Goal: Transaction & Acquisition: Purchase product/service

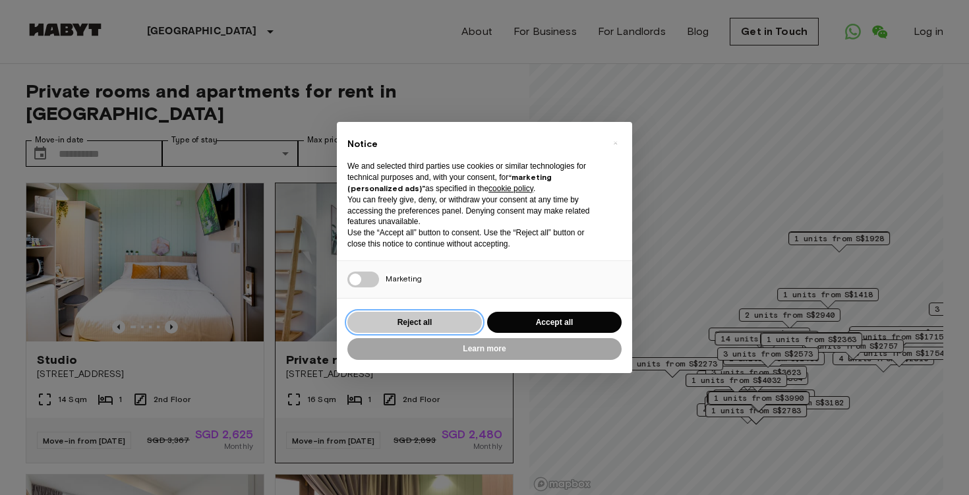
click at [450, 315] on button "Reject all" at bounding box center [414, 323] width 134 height 22
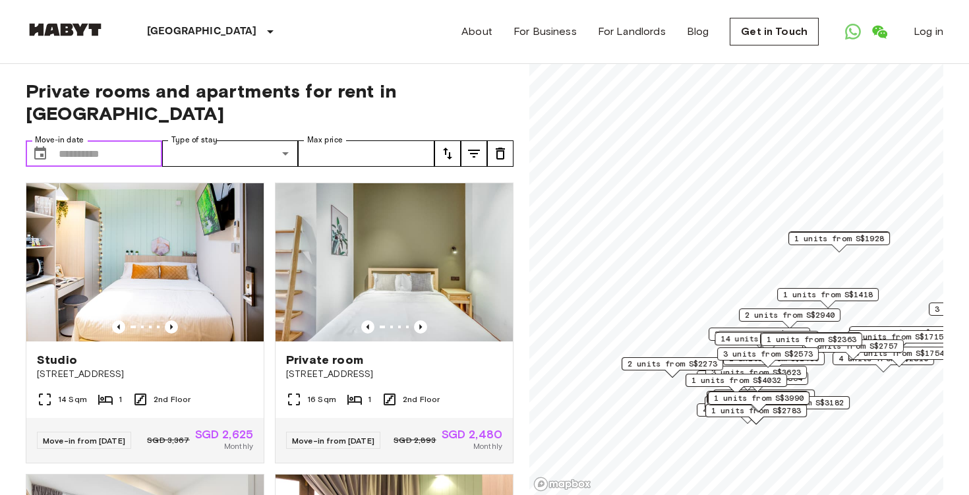
click at [104, 140] on input "Move-in date" at bounding box center [110, 153] width 103 height 26
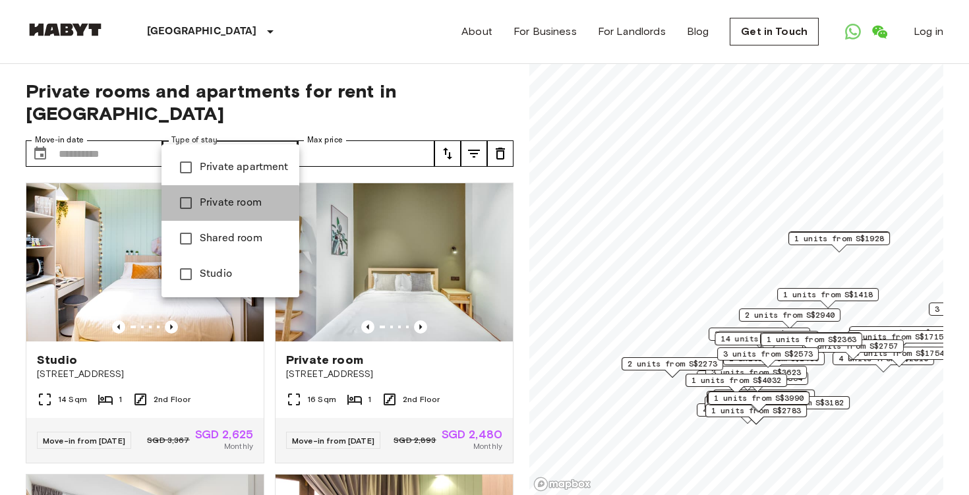
click at [220, 210] on span "Private room" at bounding box center [244, 203] width 89 height 16
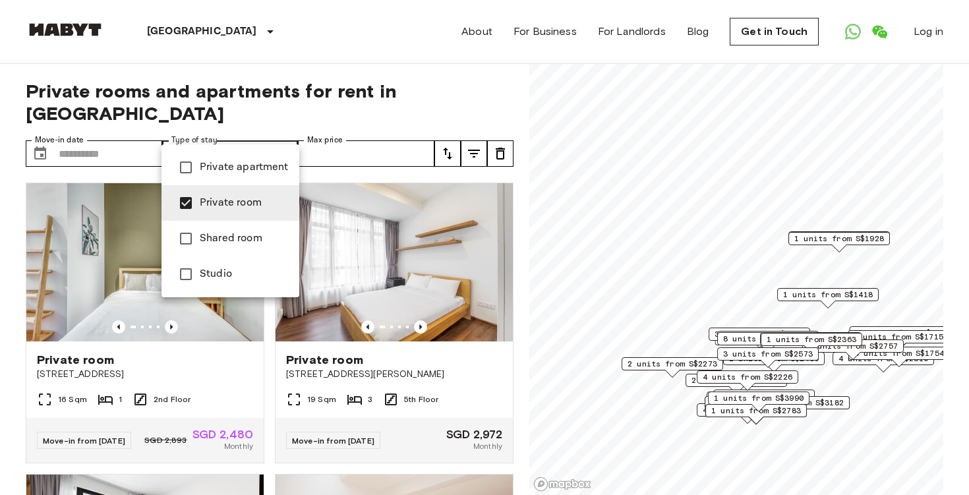
click at [244, 167] on span "Private apartment" at bounding box center [244, 168] width 89 height 16
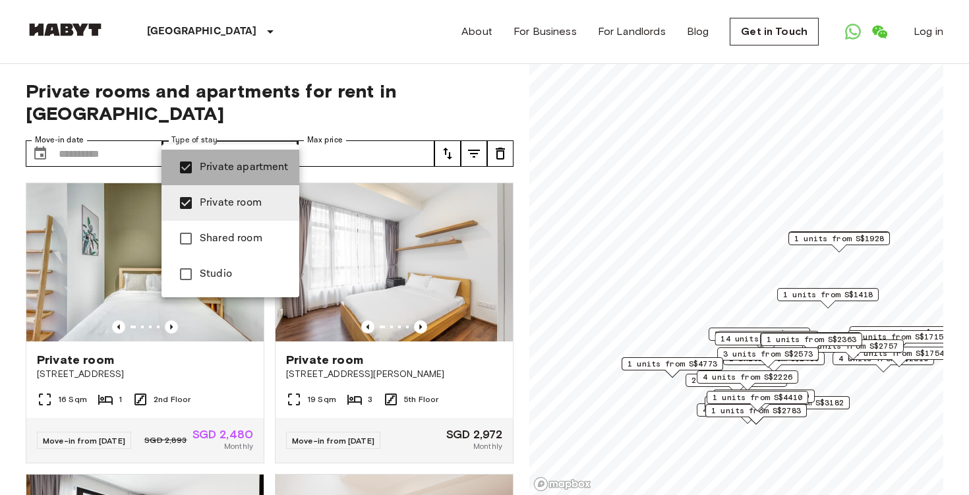
click at [244, 167] on span "Private apartment" at bounding box center [244, 168] width 89 height 16
click at [235, 274] on span "Studio" at bounding box center [244, 274] width 89 height 16
type input "**********"
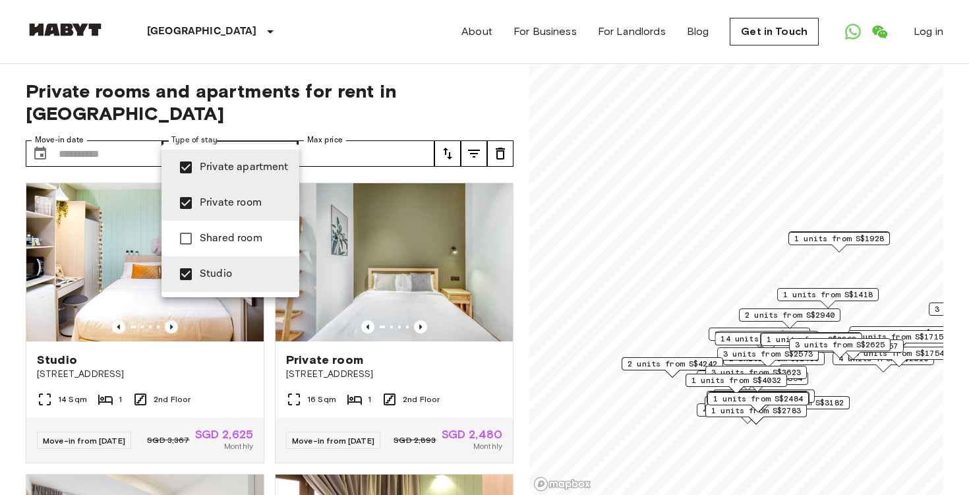
click at [410, 122] on div at bounding box center [484, 247] width 969 height 495
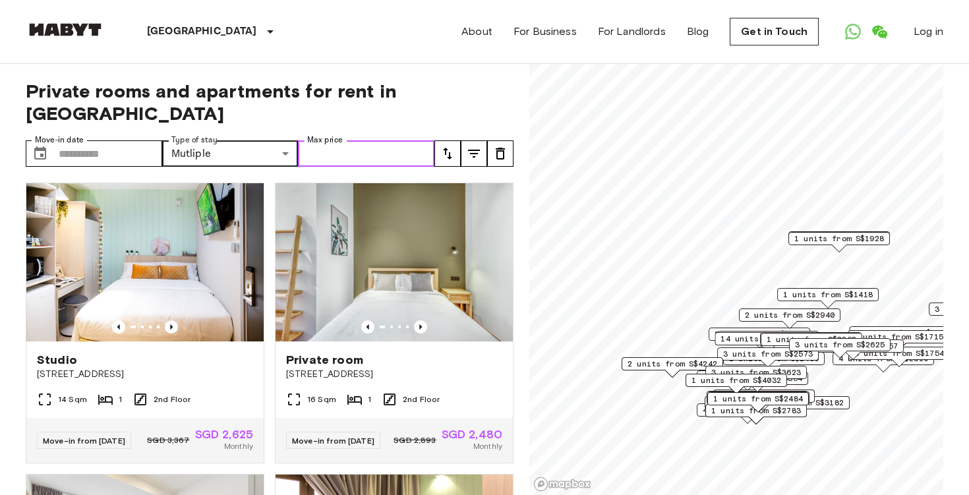
click at [405, 140] on input "Max price" at bounding box center [366, 153] width 136 height 26
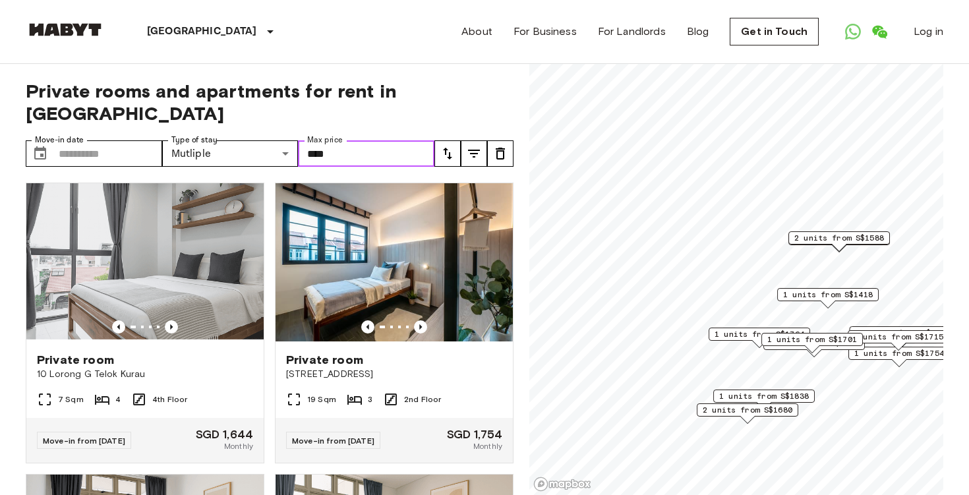
type input "****"
click at [447, 146] on icon "tune" at bounding box center [448, 154] width 16 height 16
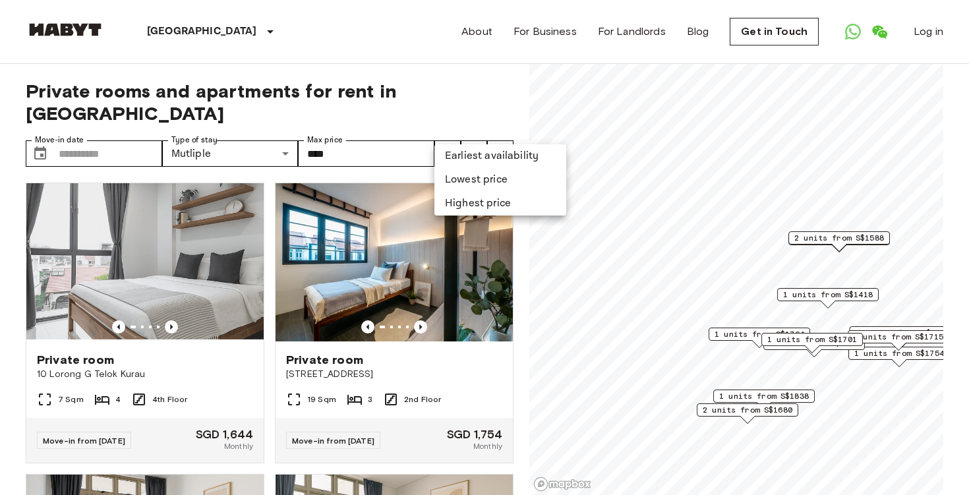
click at [480, 134] on div at bounding box center [484, 247] width 969 height 495
click at [473, 146] on icon "tune" at bounding box center [474, 154] width 16 height 16
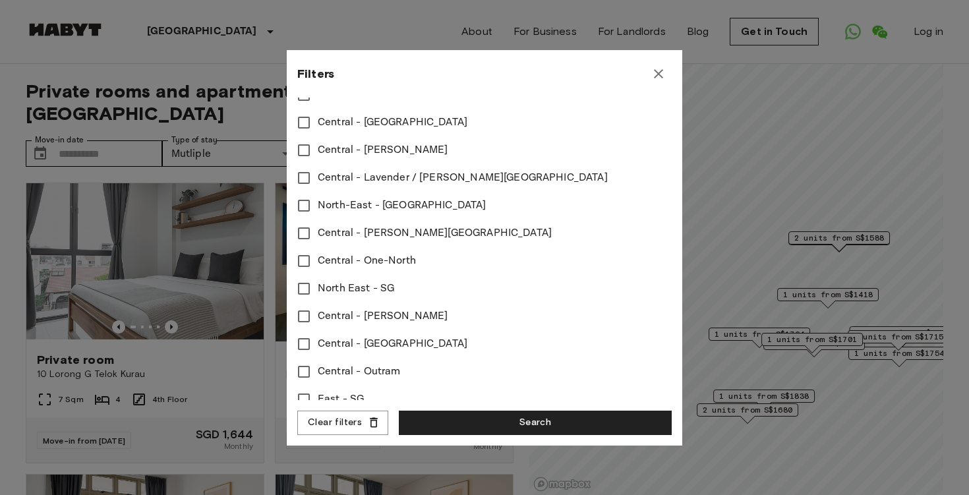
scroll to position [559, 0]
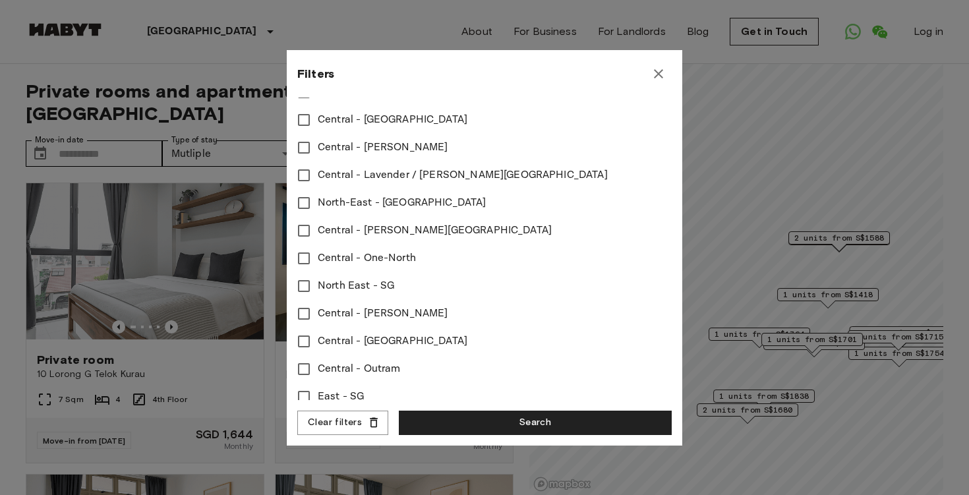
click at [355, 256] on span "Central - One-North" at bounding box center [367, 258] width 98 height 16
type input "****"
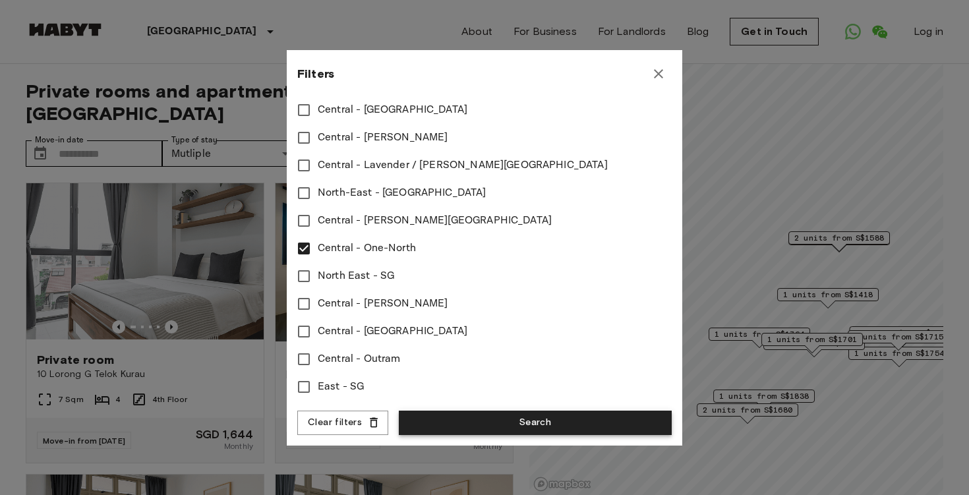
scroll to position [569, 0]
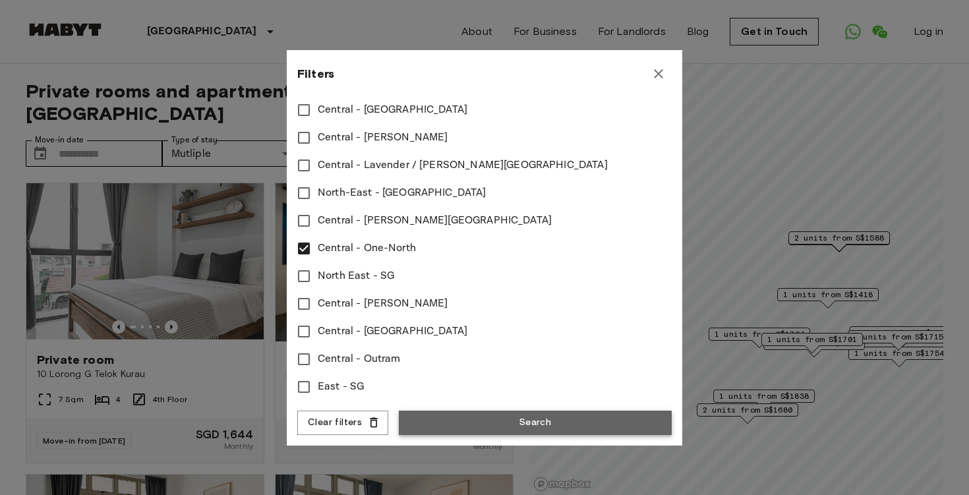
click at [502, 427] on button "Search" at bounding box center [535, 423] width 273 height 24
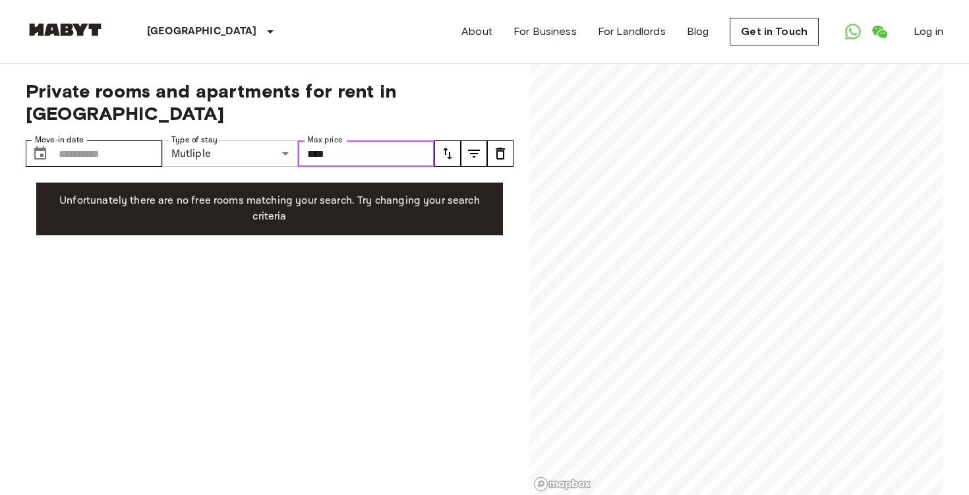
drag, startPoint x: 353, startPoint y: 134, endPoint x: 277, endPoint y: 121, distance: 77.1
click at [277, 140] on div "**********" at bounding box center [230, 153] width 409 height 26
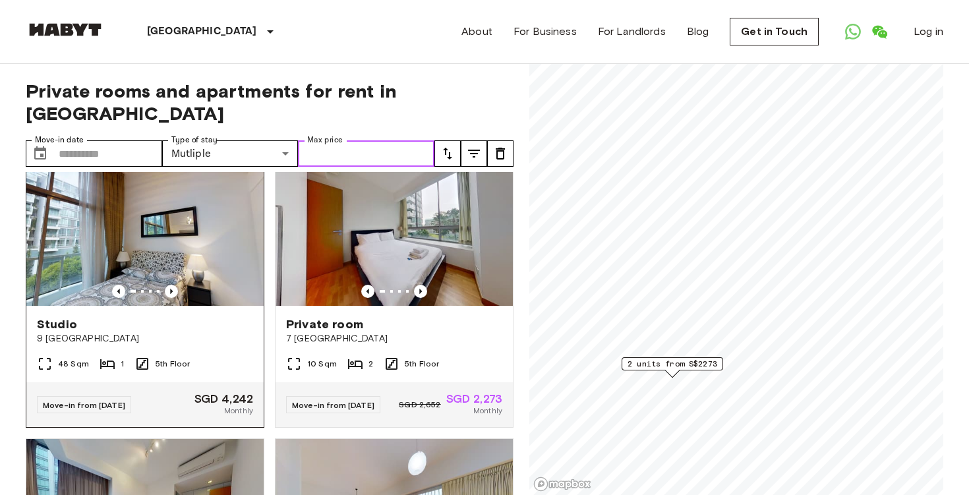
scroll to position [39, 0]
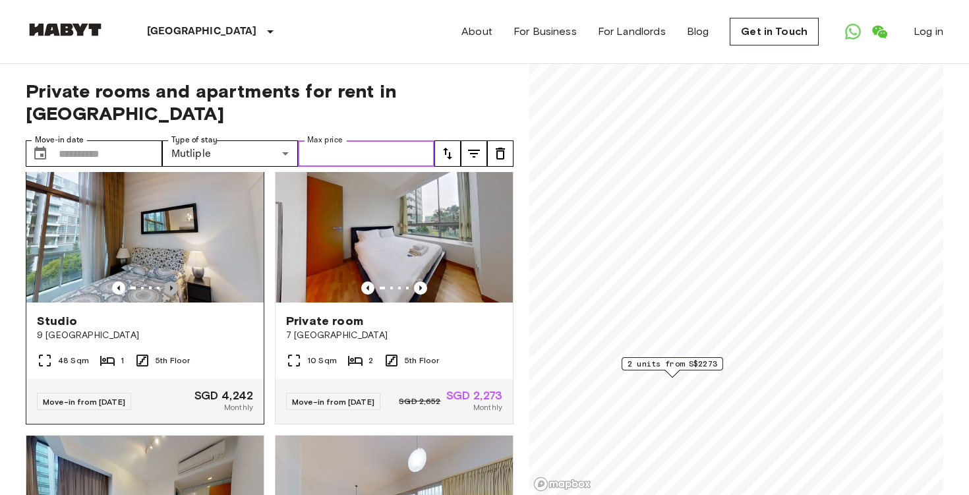
click at [167, 281] on icon "Previous image" at bounding box center [171, 287] width 13 height 13
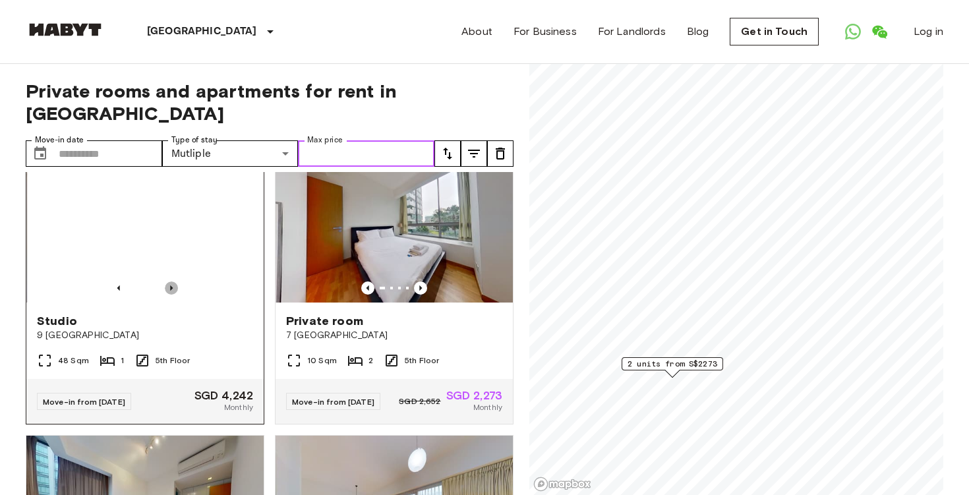
click at [167, 281] on icon "Previous image" at bounding box center [171, 287] width 13 height 13
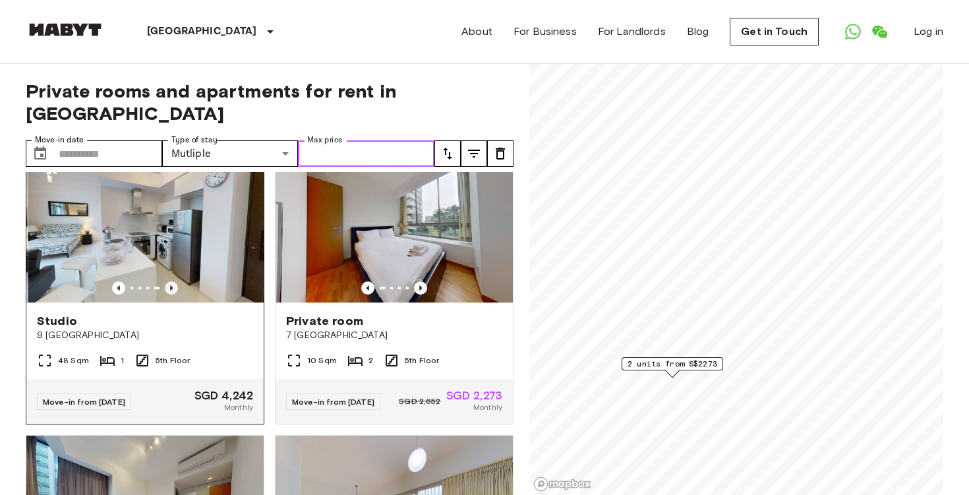
click at [167, 281] on icon "Previous image" at bounding box center [171, 287] width 13 height 13
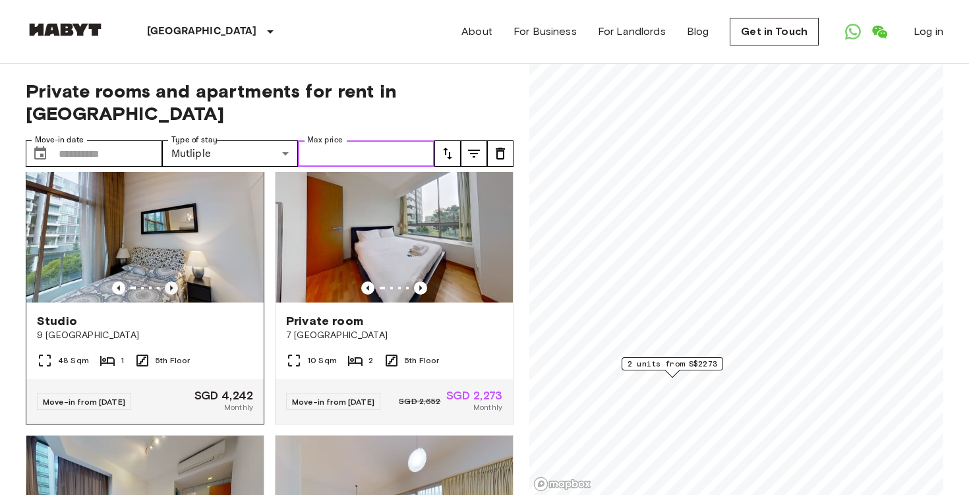
click at [167, 281] on icon "Previous image" at bounding box center [171, 287] width 13 height 13
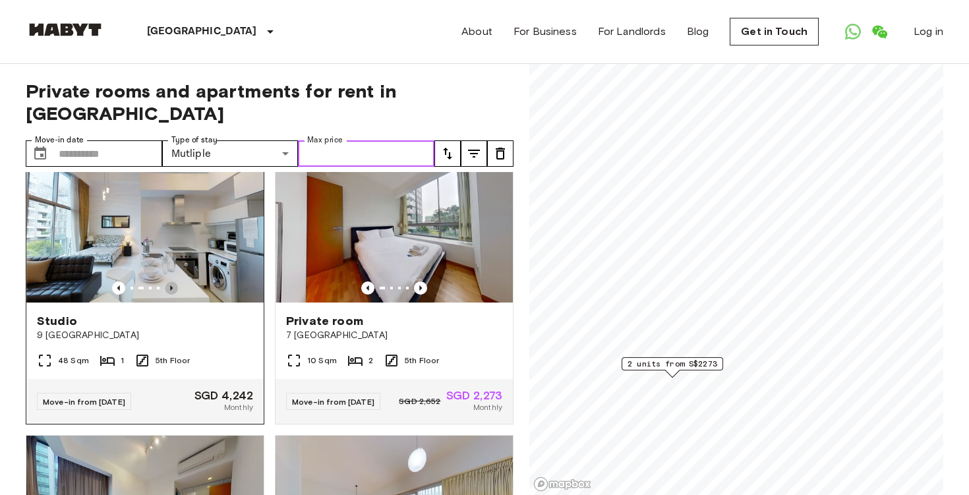
click at [167, 281] on icon "Previous image" at bounding box center [171, 287] width 13 height 13
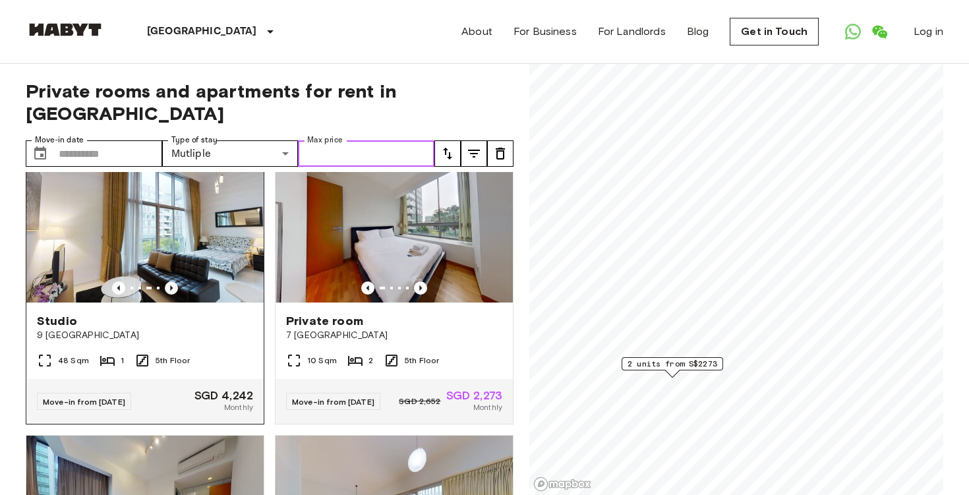
click at [167, 281] on icon "Previous image" at bounding box center [171, 287] width 13 height 13
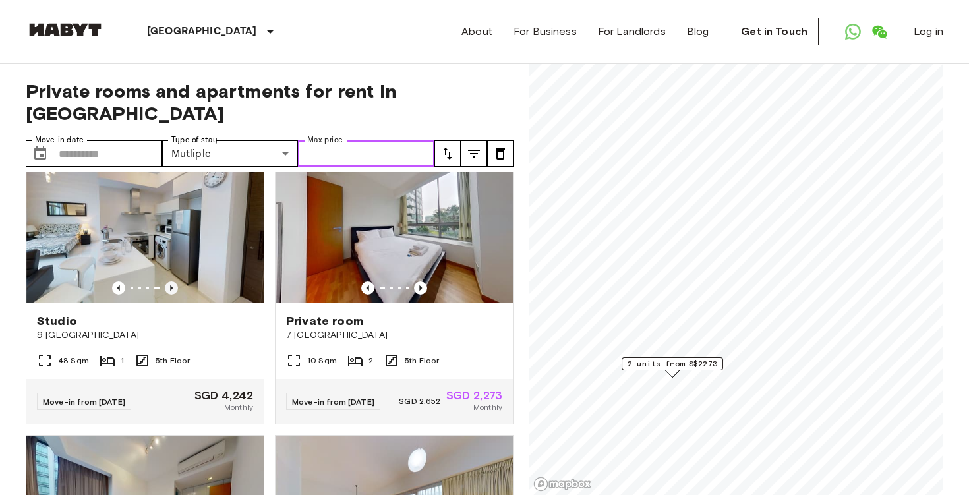
click at [167, 281] on icon "Previous image" at bounding box center [171, 287] width 13 height 13
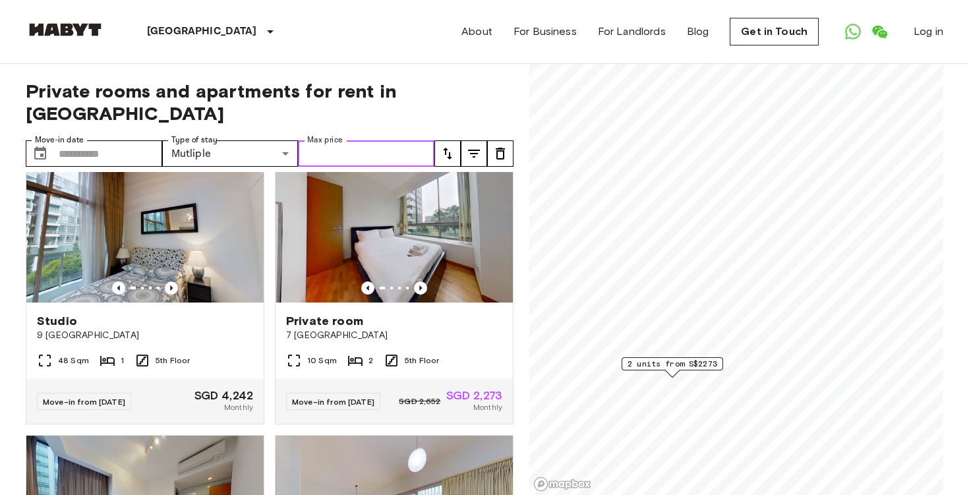
scroll to position [59, 0]
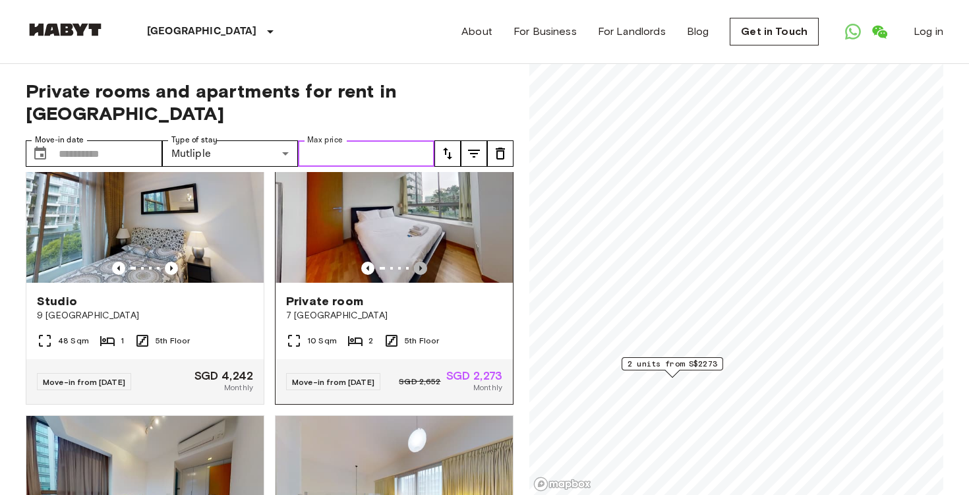
click at [421, 262] on icon "Previous image" at bounding box center [420, 268] width 13 height 13
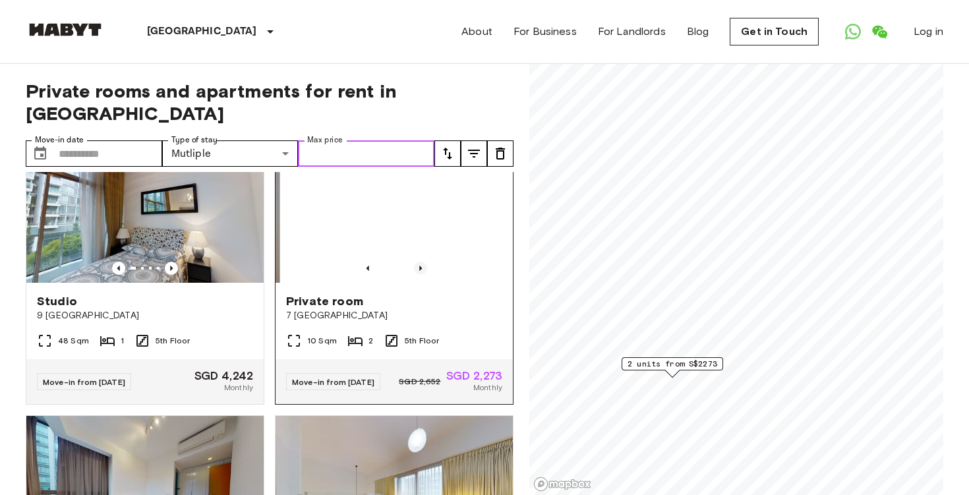
click at [421, 262] on icon "Previous image" at bounding box center [420, 268] width 13 height 13
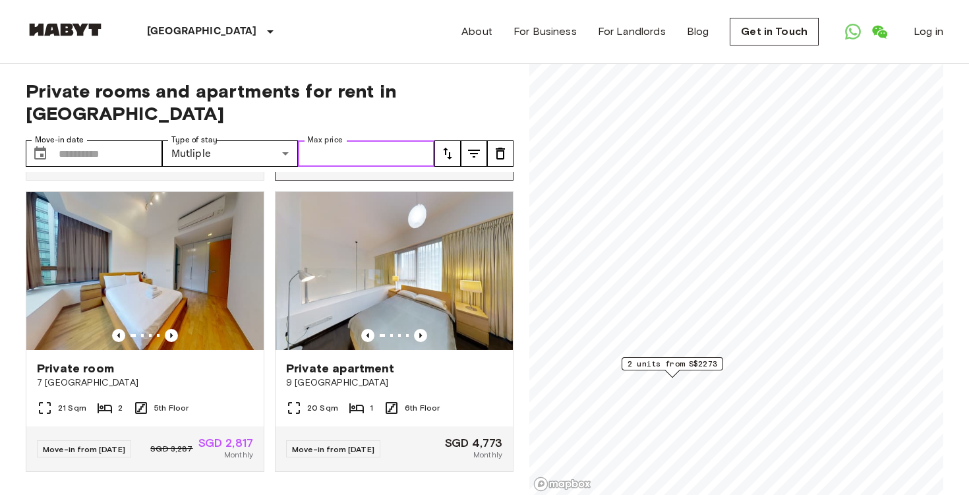
scroll to position [281, 0]
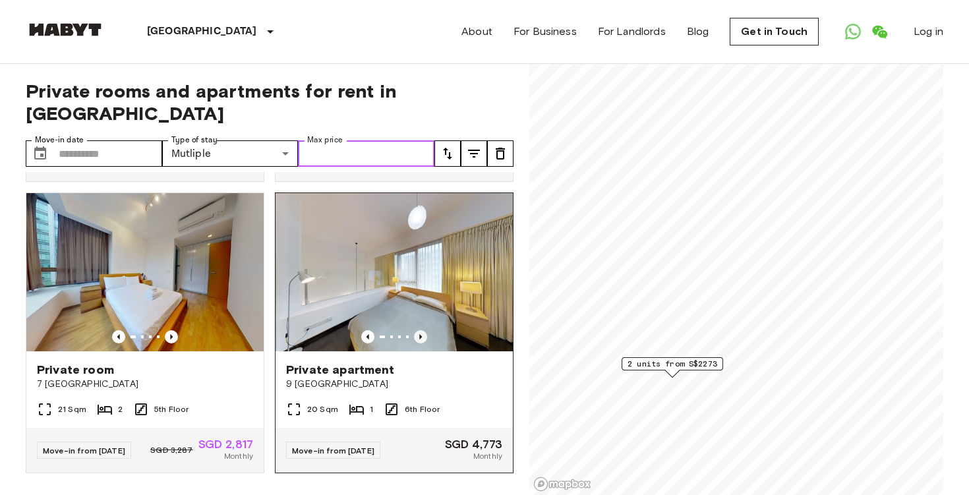
click at [420, 334] on icon "Previous image" at bounding box center [420, 336] width 3 height 5
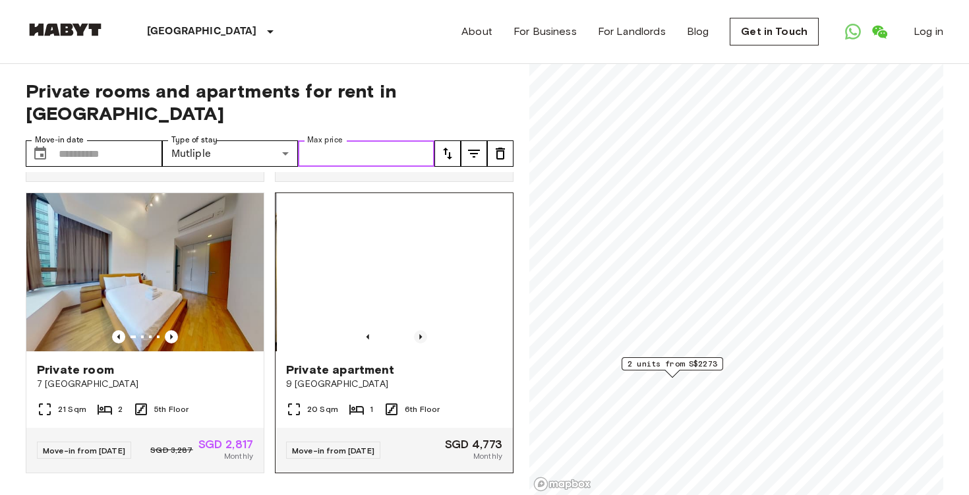
click at [420, 334] on icon "Previous image" at bounding box center [420, 336] width 3 height 5
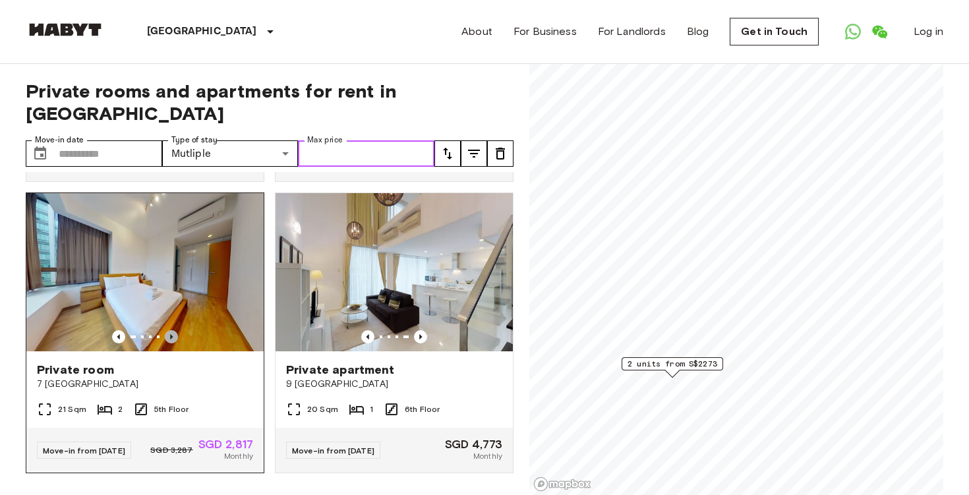
click at [170, 330] on icon "Previous image" at bounding box center [171, 336] width 13 height 13
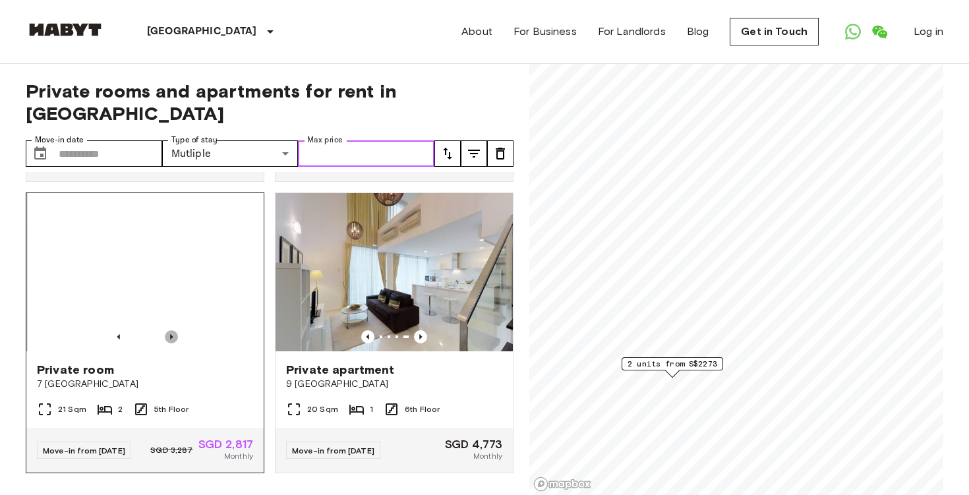
click at [170, 330] on icon "Previous image" at bounding box center [171, 336] width 13 height 13
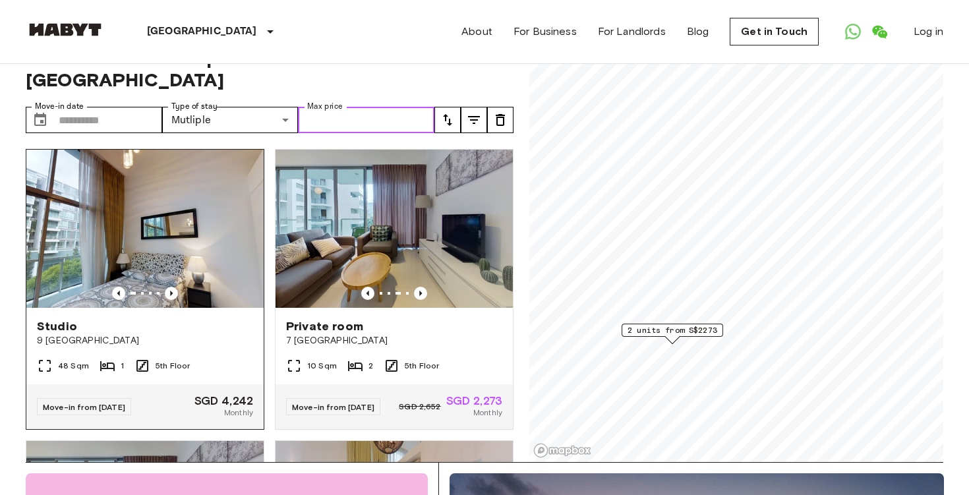
scroll to position [26, 0]
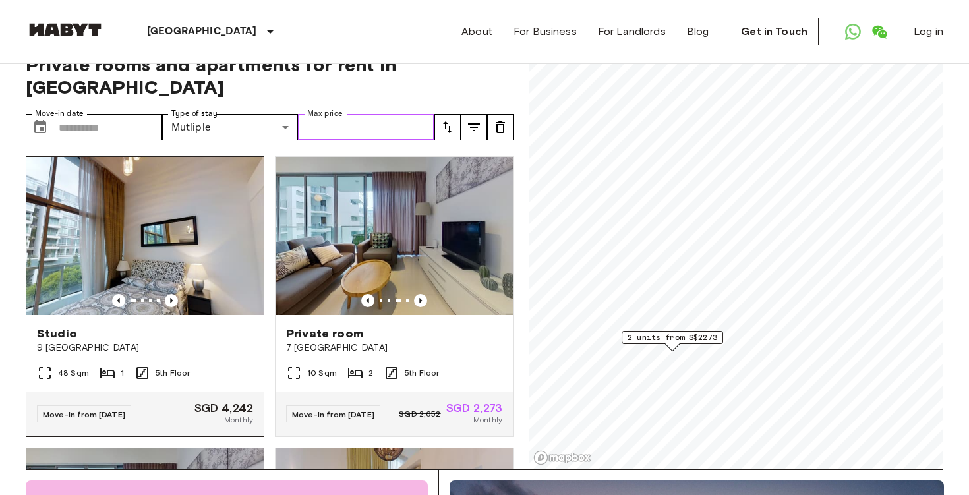
click at [170, 211] on img at bounding box center [144, 236] width 237 height 158
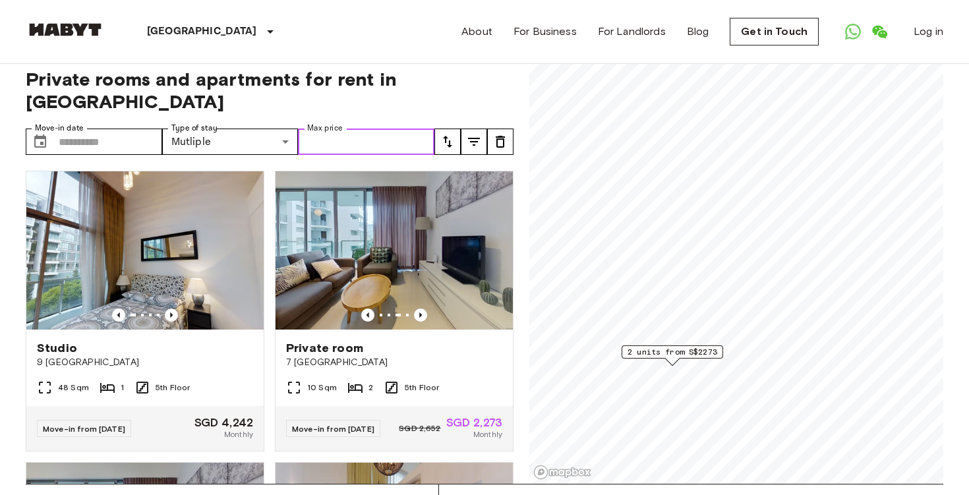
scroll to position [9, 0]
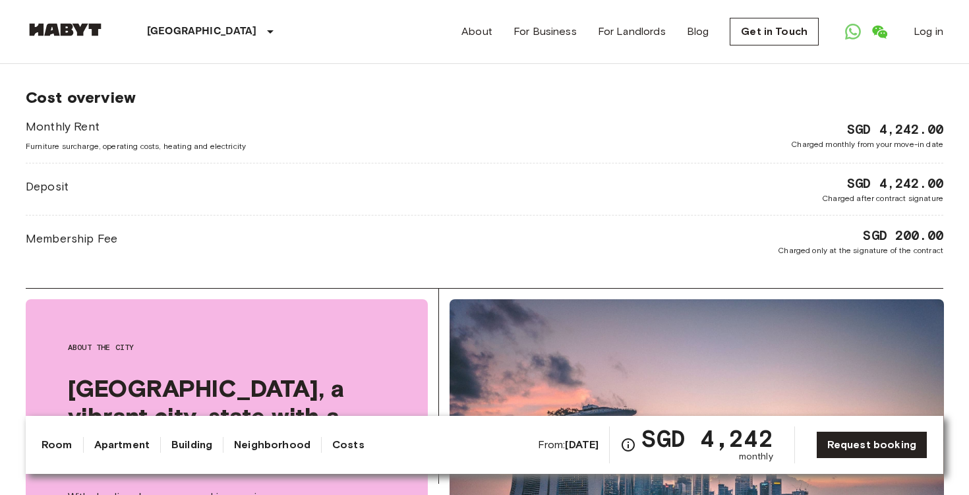
scroll to position [1089, 0]
